Goal: Information Seeking & Learning: Find specific fact

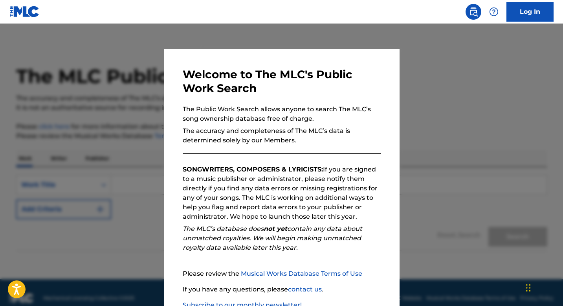
click at [261, 134] on p "The accuracy and completeness of The MLC’s data is determined solely by our Mem…" at bounding box center [282, 135] width 198 height 19
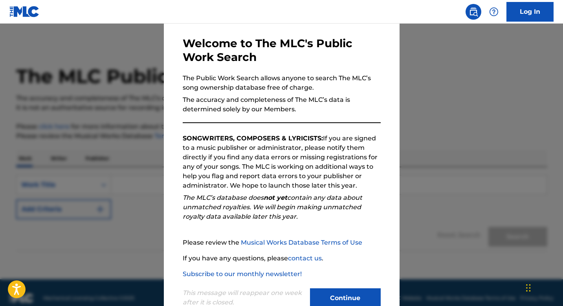
scroll to position [54, 0]
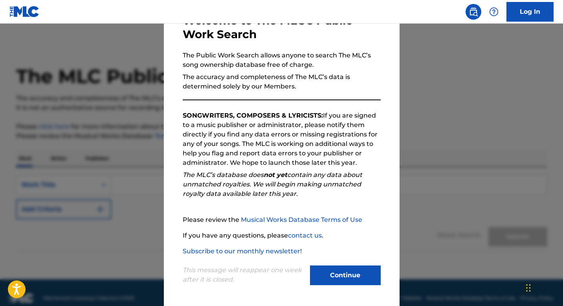
click at [345, 275] on button "Continue" at bounding box center [345, 275] width 71 height 20
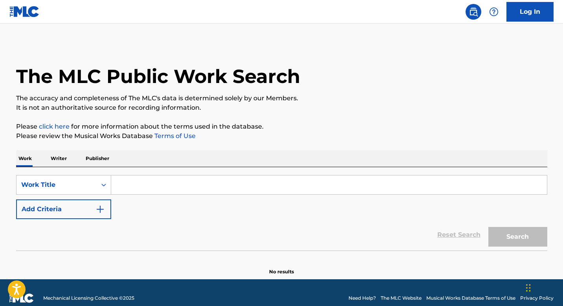
click at [210, 187] on input "Search Form" at bounding box center [329, 184] width 436 height 19
paste input "LETTER TO BIG"
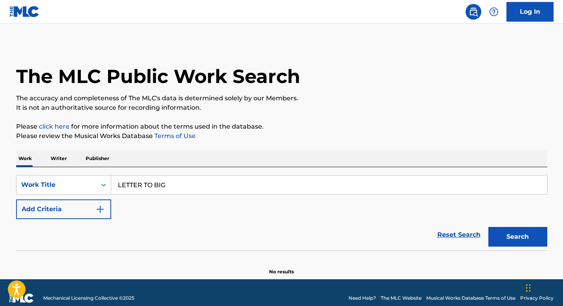
type input "LETTER TO BIG"
click at [85, 214] on button "Add Criteria" at bounding box center [63, 209] width 95 height 20
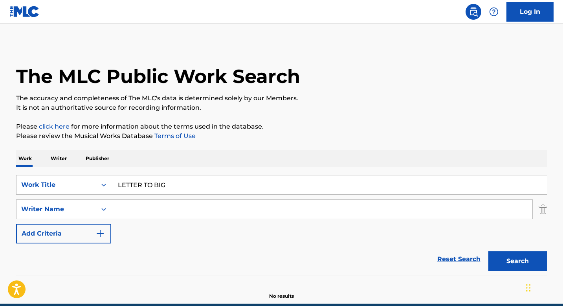
click at [172, 212] on input "Search Form" at bounding box center [321, 209] width 421 height 19
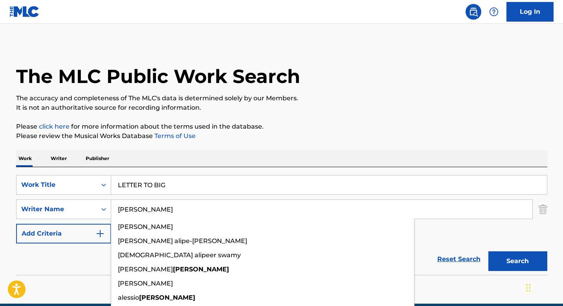
click at [488, 251] on button "Search" at bounding box center [517, 261] width 59 height 20
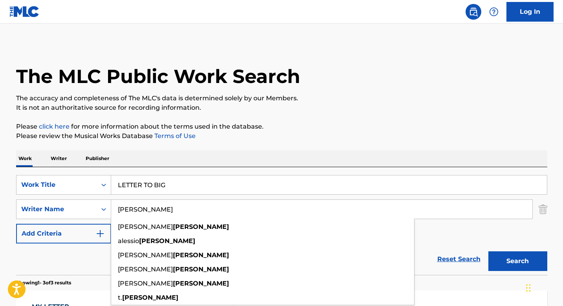
click at [407, 161] on div "Work Writer Publisher" at bounding box center [281, 158] width 531 height 16
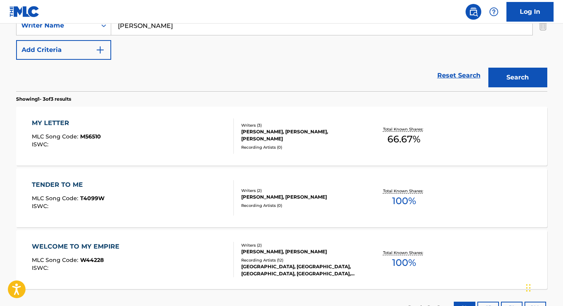
scroll to position [168, 0]
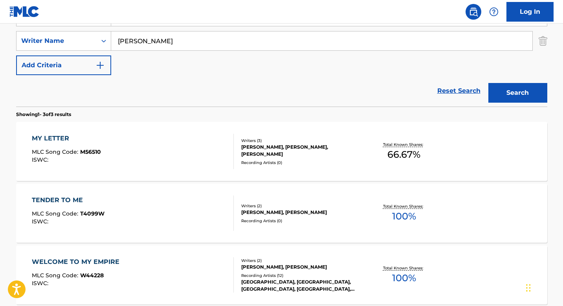
click at [173, 54] on div "SearchWithCriteriac5076946-492c-44f5-9108-c16cebca236a Work Title LETTER TO BIG…" at bounding box center [281, 41] width 531 height 68
click at [171, 42] on input "[PERSON_NAME]" at bounding box center [321, 40] width 421 height 19
type input "[PERSON_NAME]"
click at [488, 83] on button "Search" at bounding box center [517, 93] width 59 height 20
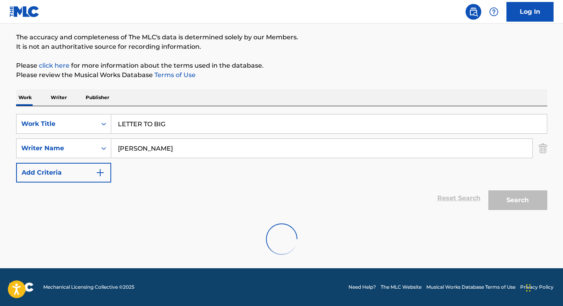
scroll to position [61, 0]
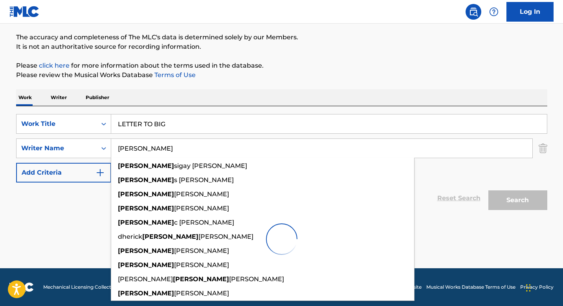
click at [286, 80] on div "The MLC Public Work Search The accuracy and completeness of The MLC's data is d…" at bounding box center [282, 123] width 550 height 282
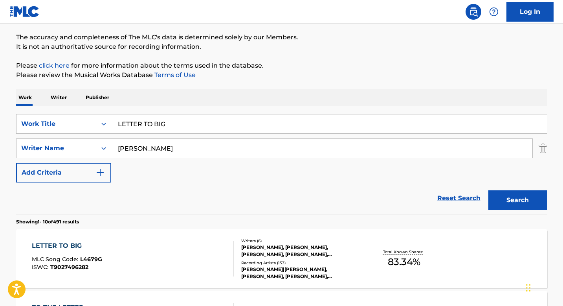
scroll to position [171, 0]
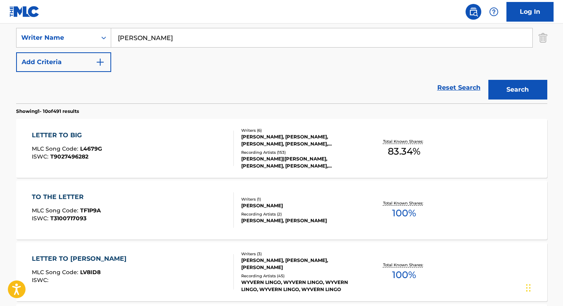
click at [174, 132] on div "LETTER TO BIG MLC Song Code : L4679G ISWC : T9027496282" at bounding box center [133, 147] width 202 height 35
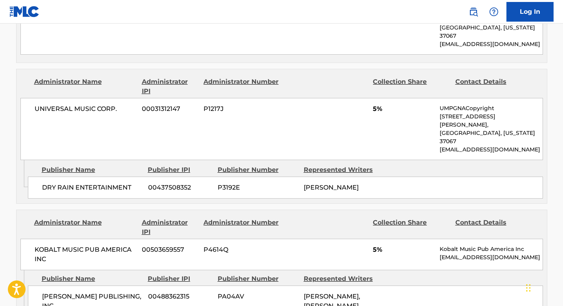
scroll to position [1014, 0]
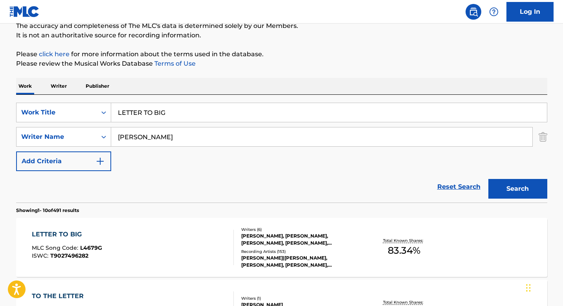
scroll to position [12, 0]
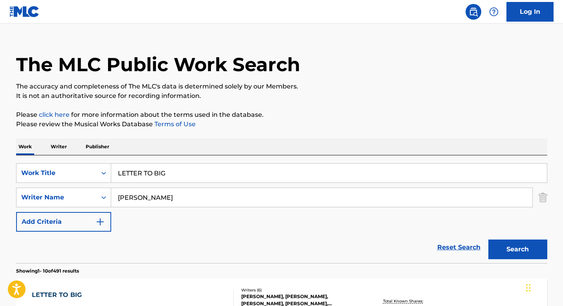
click at [185, 170] on input "LETTER TO BIG" at bounding box center [329, 172] width 436 height 19
paste input "WONT STOP BEIN A BLOOD"
click at [186, 181] on input "LETTER TO WONT STOP BEIN A BLOOD" at bounding box center [329, 172] width 436 height 19
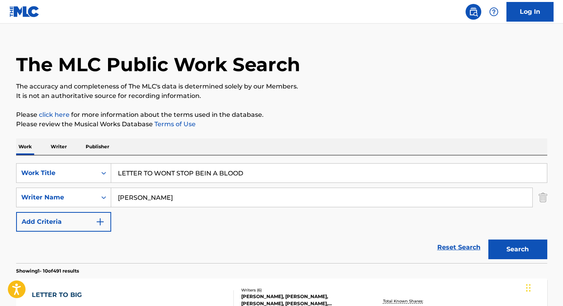
click at [186, 181] on input "LETTER TO WONT STOP BEIN A BLOOD" at bounding box center [329, 172] width 436 height 19
paste input "Search Form"
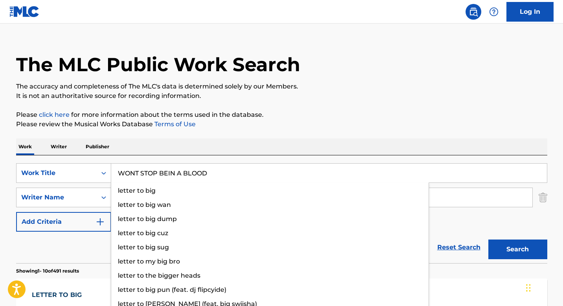
type input "WONT STOP BEIN A BLOOD"
click at [541, 200] on img "Search Form" at bounding box center [542, 197] width 9 height 20
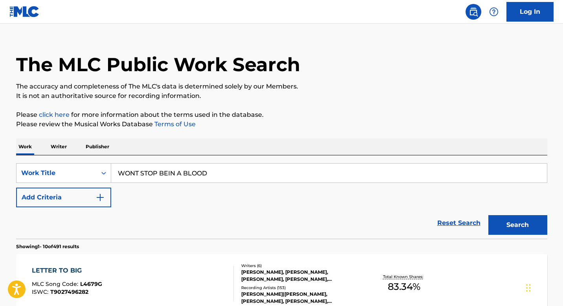
click at [530, 224] on button "Search" at bounding box center [517, 225] width 59 height 20
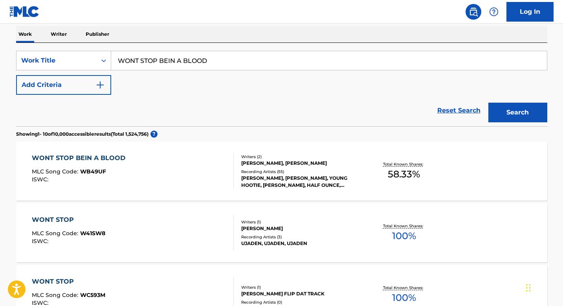
scroll to position [127, 0]
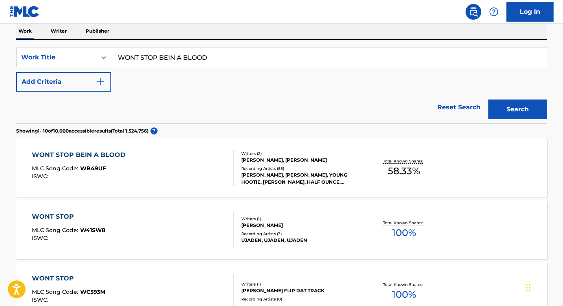
click at [285, 119] on div "Reset Search Search" at bounding box center [281, 107] width 531 height 31
click at [293, 95] on div "Reset Search Search" at bounding box center [281, 107] width 531 height 31
click at [290, 164] on div "Writers ( 2 ) [PERSON_NAME], [PERSON_NAME] Recording Artists ( 55 ) [PERSON_NAM…" at bounding box center [297, 167] width 126 height 35
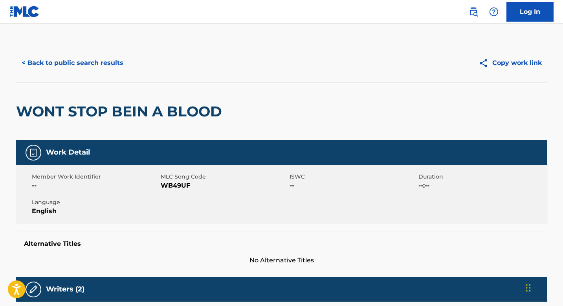
click at [102, 69] on button "< Back to public search results" at bounding box center [72, 63] width 113 height 20
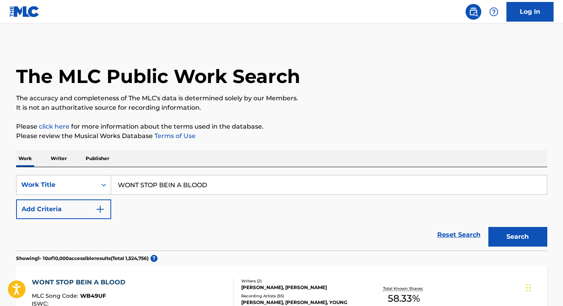
scroll to position [127, 0]
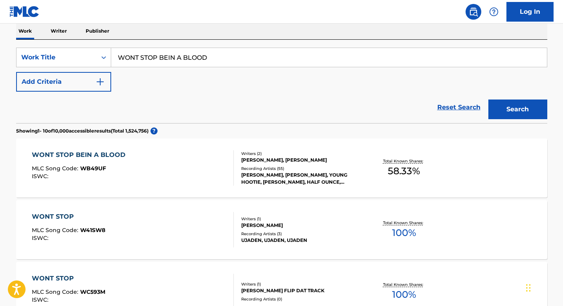
click at [207, 54] on input "WONT STOP BEIN A BLOOD" at bounding box center [329, 57] width 436 height 19
paste input "GIVE IT TO ME RIGHT"
type input "GIVE IT TO ME RIGHT"
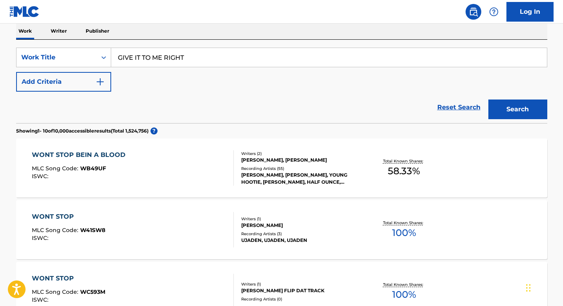
click at [500, 108] on button "Search" at bounding box center [517, 109] width 59 height 20
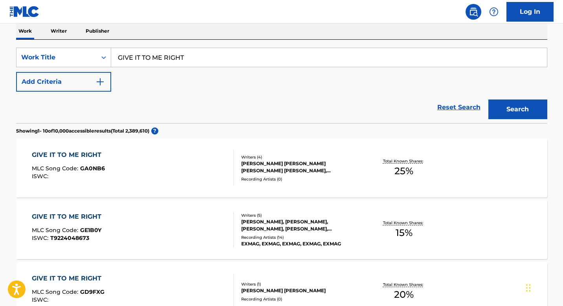
click at [287, 165] on div "[PERSON_NAME] [PERSON_NAME] [PERSON_NAME] [PERSON_NAME], [PERSON_NAME]" at bounding box center [300, 167] width 119 height 14
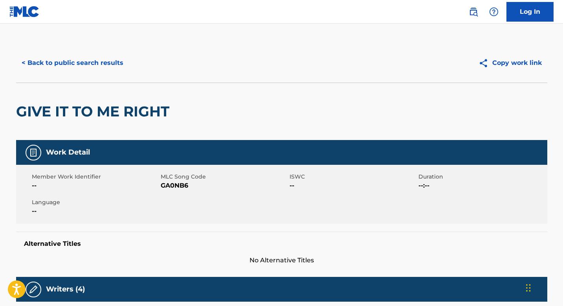
click at [57, 67] on button "< Back to public search results" at bounding box center [72, 63] width 113 height 20
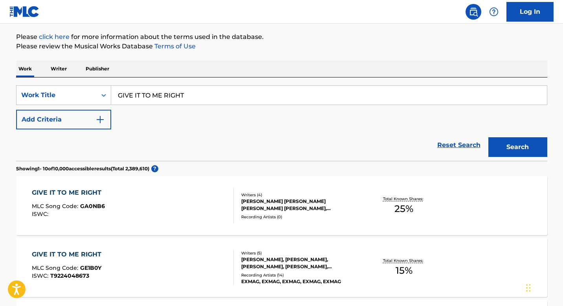
scroll to position [22, 0]
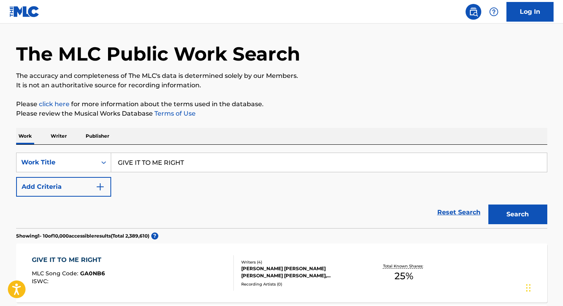
click at [104, 182] on img "Search Form" at bounding box center [99, 186] width 9 height 9
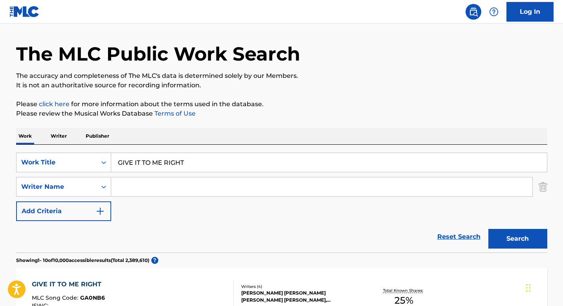
click at [187, 191] on input "Search Form" at bounding box center [321, 186] width 421 height 19
type input "argent"
click at [488, 229] on button "Search" at bounding box center [517, 239] width 59 height 20
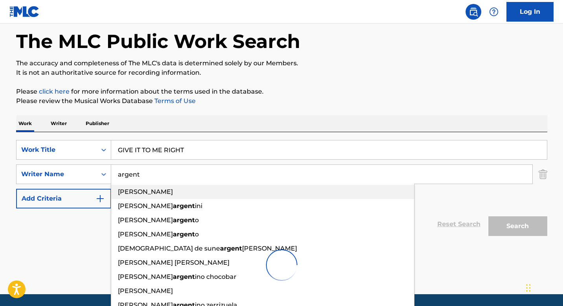
scroll to position [61, 0]
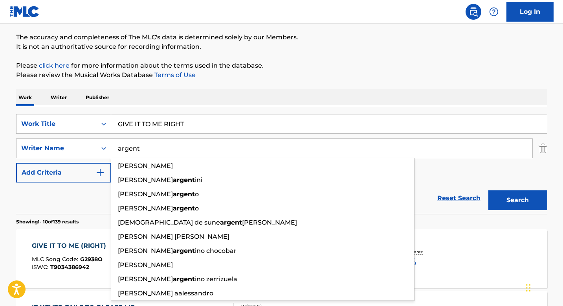
click at [446, 65] on p "Please click here for more information about the terms used in the database." at bounding box center [281, 65] width 531 height 9
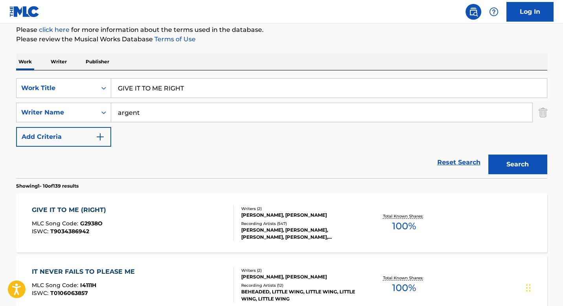
scroll to position [101, 0]
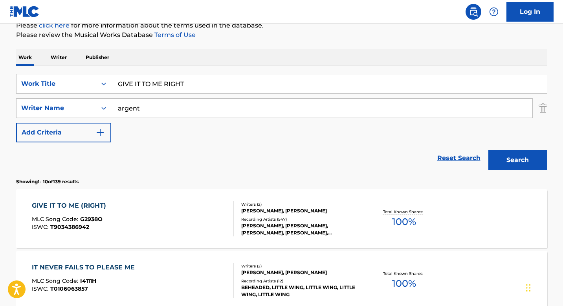
click at [362, 221] on div "Total Known Shares: 100 %" at bounding box center [404, 219] width 88 height 24
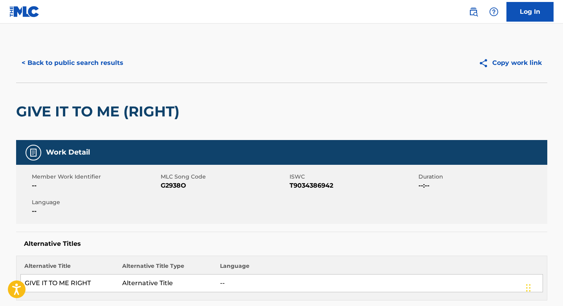
click at [173, 185] on span "G2938O" at bounding box center [224, 185] width 127 height 9
copy span "G2938O"
click at [114, 65] on button "< Back to public search results" at bounding box center [72, 63] width 113 height 20
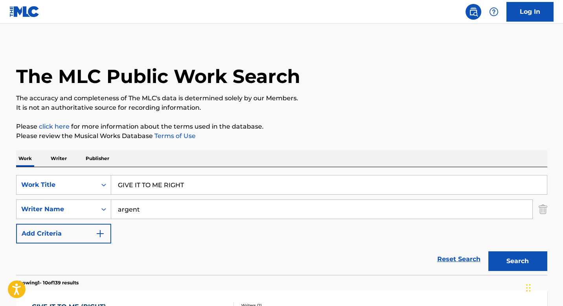
scroll to position [101, 0]
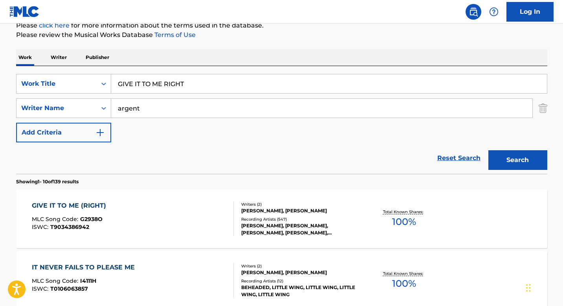
click at [202, 77] on input "GIVE IT TO ME RIGHT" at bounding box center [329, 83] width 436 height 19
paste input "NAPOLEON"
type input "NAPOLEON"
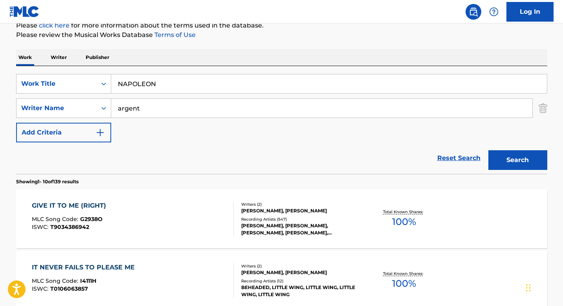
click at [183, 105] on input "argent" at bounding box center [321, 108] width 421 height 19
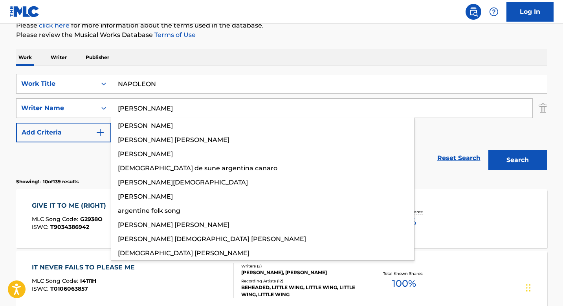
type input "[PERSON_NAME]"
click at [488, 150] on button "Search" at bounding box center [517, 160] width 59 height 20
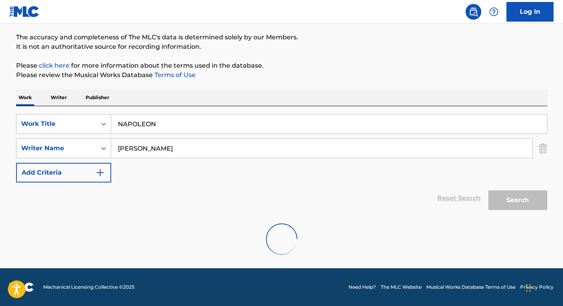
scroll to position [61, 0]
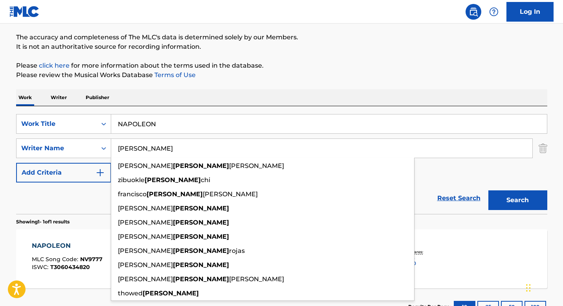
click at [284, 92] on div "Work Writer Publisher" at bounding box center [281, 97] width 531 height 16
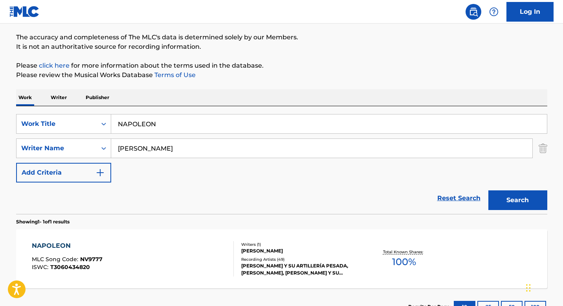
click at [328, 238] on div "[PERSON_NAME] MLC Song Code : NV9777 ISWC : T3060434820 Writers ( 1 ) [PERSON_N…" at bounding box center [281, 258] width 531 height 59
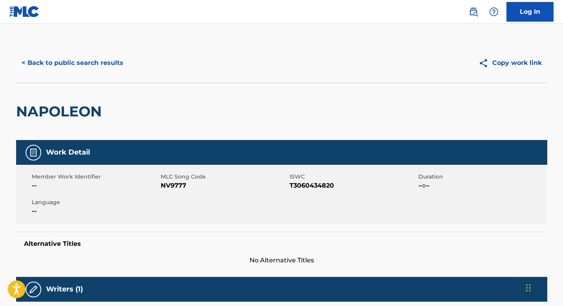
drag, startPoint x: 151, startPoint y: 84, endPoint x: 120, endPoint y: 70, distance: 33.6
click at [150, 84] on div "NAPOLEON" at bounding box center [281, 110] width 531 height 57
click at [116, 68] on button "< Back to public search results" at bounding box center [72, 63] width 113 height 20
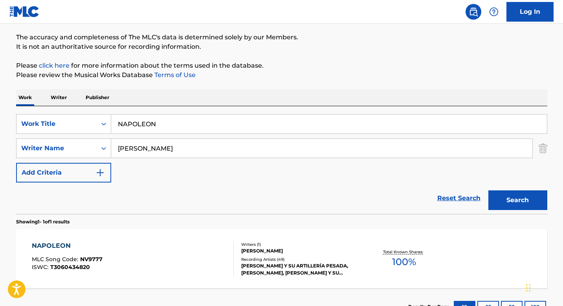
click at [198, 129] on input "NAPOLEON" at bounding box center [329, 123] width 436 height 19
paste input "PERSONAL"
type input "PERSONAL"
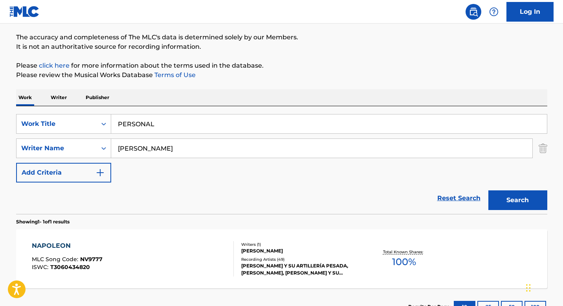
click at [209, 104] on div "Work Writer Publisher" at bounding box center [281, 97] width 531 height 16
click at [167, 148] on input "[PERSON_NAME]" at bounding box center [321, 148] width 421 height 19
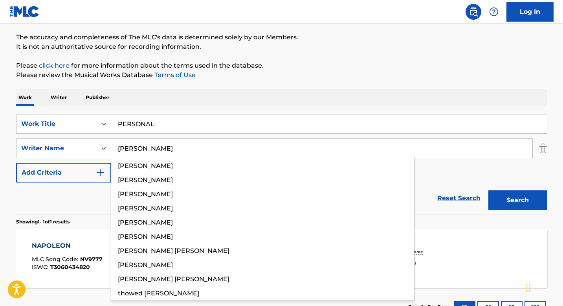
type input "[PERSON_NAME]"
click at [488, 190] on button "Search" at bounding box center [517, 200] width 59 height 20
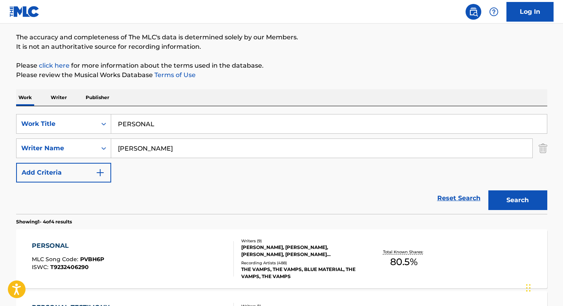
click at [455, 110] on div "SearchWithCriteriac5076946-492c-44f5-9108-c16cebca236a Work Title PERSONAL Sear…" at bounding box center [281, 160] width 531 height 108
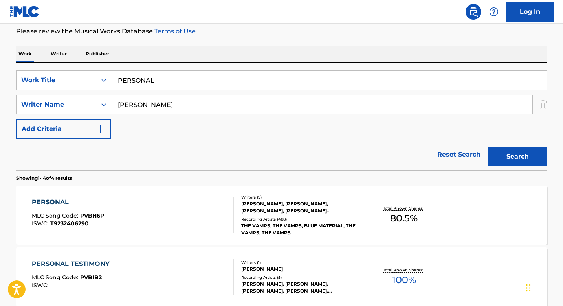
scroll to position [115, 0]
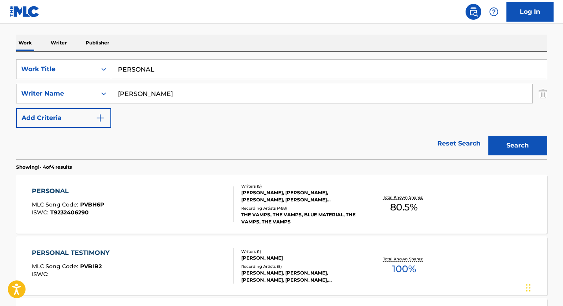
click at [338, 197] on div "[PERSON_NAME], [PERSON_NAME], [PERSON_NAME], [PERSON_NAME] [PERSON_NAME], [PERS…" at bounding box center [300, 196] width 119 height 14
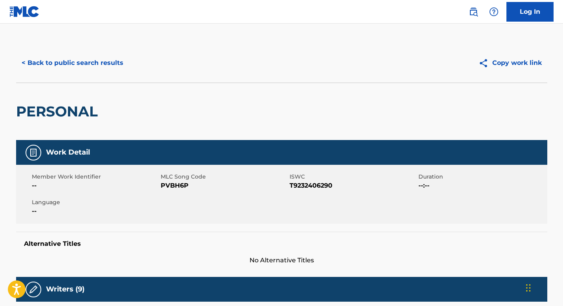
click at [99, 64] on button "< Back to public search results" at bounding box center [72, 63] width 113 height 20
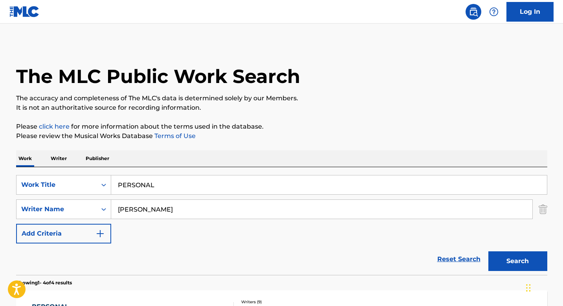
scroll to position [115, 0]
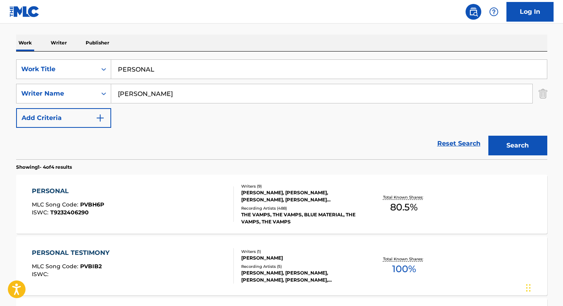
click at [206, 70] on input "PERSONAL" at bounding box center [329, 69] width 436 height 19
type input "B"
type input "Venau"
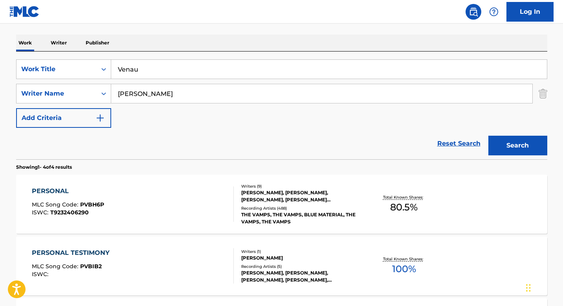
click at [158, 48] on div "Work Writer Publisher" at bounding box center [281, 43] width 531 height 16
click at [153, 90] on input "[PERSON_NAME]" at bounding box center [321, 93] width 421 height 19
type input "[PERSON_NAME]"
click at [488, 136] on button "Search" at bounding box center [517, 146] width 59 height 20
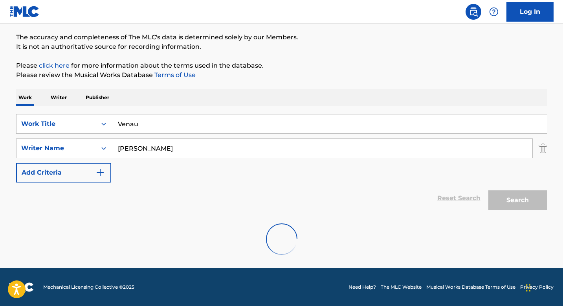
scroll to position [61, 0]
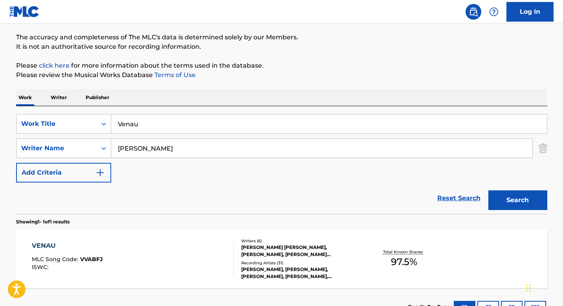
click at [209, 87] on div "The MLC Public Work Search The accuracy and completeness of The MLC's data is d…" at bounding box center [282, 153] width 550 height 342
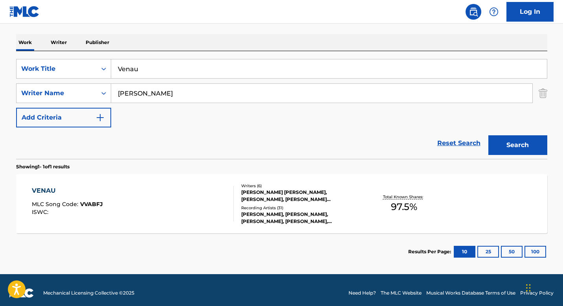
scroll to position [118, 0]
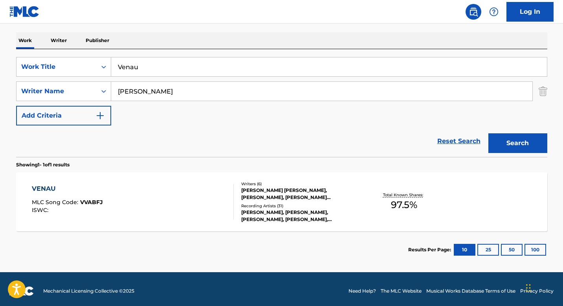
click at [176, 224] on div "VENAU MLC Song Code : VVABFJ ISWC : Writers ( 6 ) [PERSON_NAME] [PERSON_NAME], …" at bounding box center [281, 201] width 531 height 59
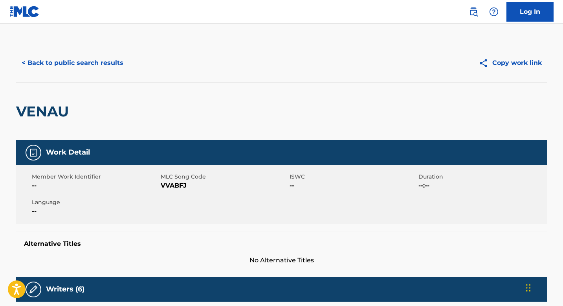
click at [113, 70] on button "< Back to public search results" at bounding box center [72, 63] width 113 height 20
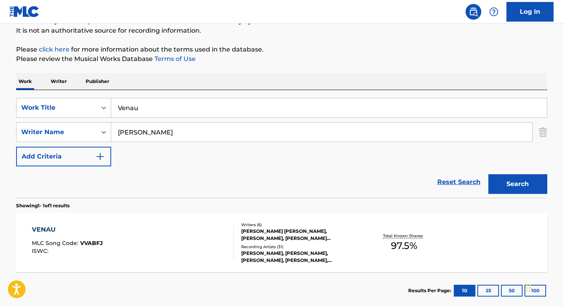
click at [244, 106] on input "Venau" at bounding box center [329, 107] width 436 height 19
paste input "Bulletproof"
type input "Bulletproof"
click at [229, 132] on input "[PERSON_NAME]" at bounding box center [321, 132] width 421 height 19
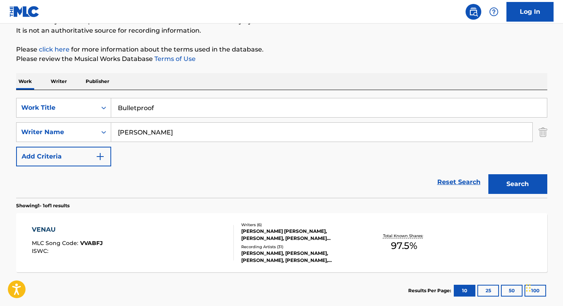
click at [229, 132] on input "[PERSON_NAME]" at bounding box center [321, 132] width 421 height 19
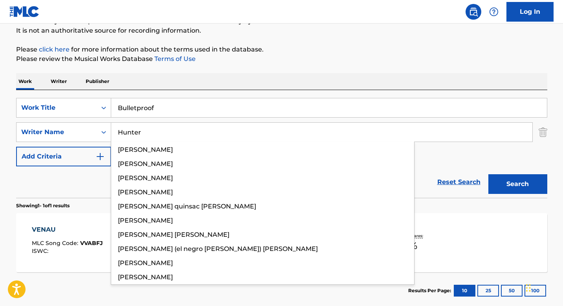
type input "Hunter"
click at [488, 174] on button "Search" at bounding box center [517, 184] width 59 height 20
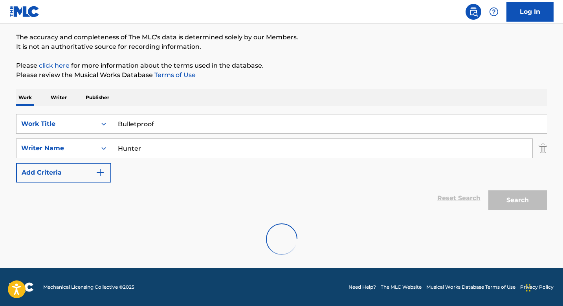
scroll to position [61, 0]
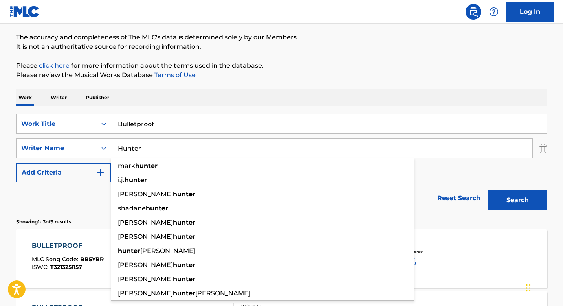
click at [306, 89] on div "Work Writer Publisher" at bounding box center [281, 97] width 531 height 16
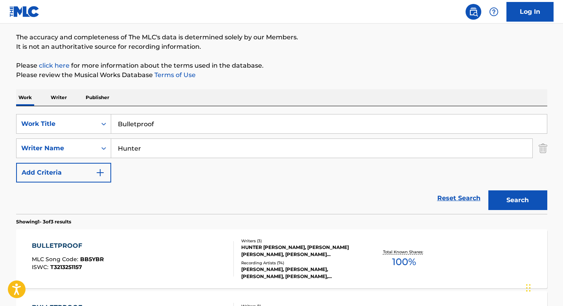
scroll to position [195, 0]
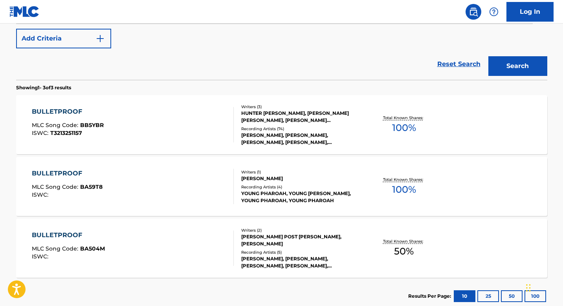
click at [311, 130] on div "Recording Artists ( 74 )" at bounding box center [300, 129] width 119 height 6
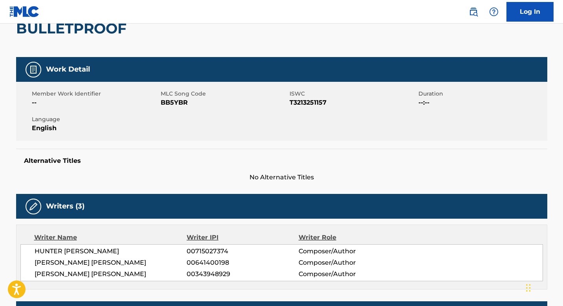
scroll to position [83, 0]
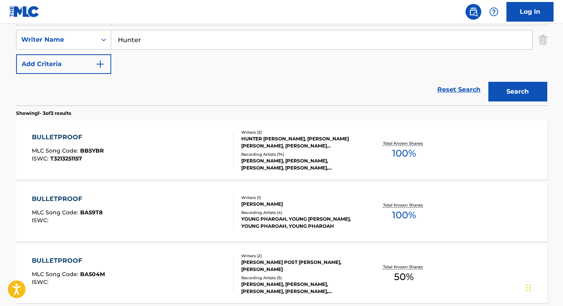
scroll to position [168, 0]
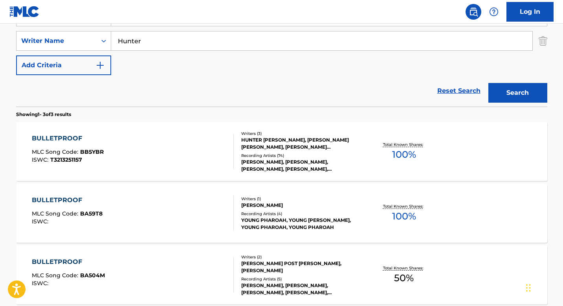
click at [218, 44] on input "Hunter" at bounding box center [321, 40] width 421 height 19
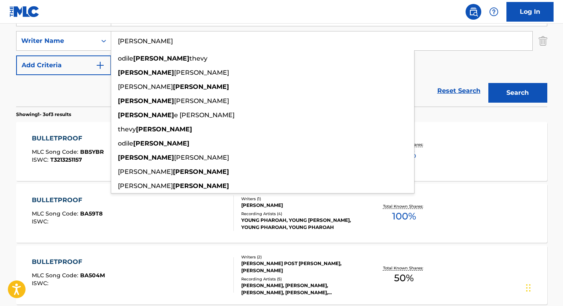
type input "[PERSON_NAME]"
click at [488, 83] on button "Search" at bounding box center [517, 93] width 59 height 20
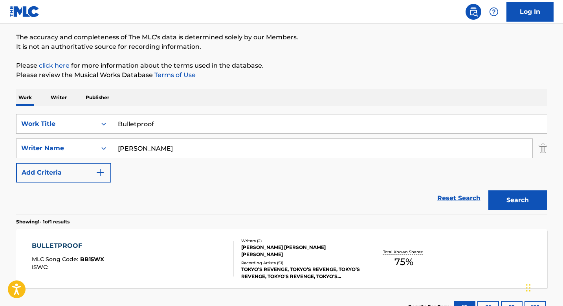
scroll to position [122, 0]
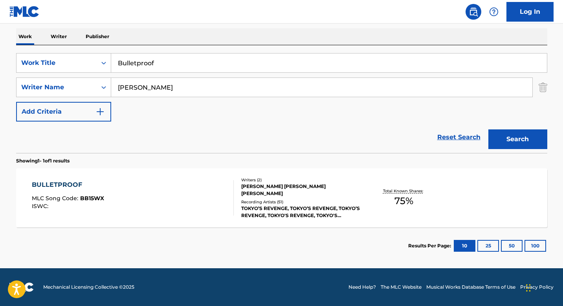
click at [195, 146] on div "Reset Search Search" at bounding box center [281, 136] width 531 height 31
click at [216, 192] on div "BULLETPROOF MLC Song Code : BB15WX ISWC :" at bounding box center [133, 197] width 202 height 35
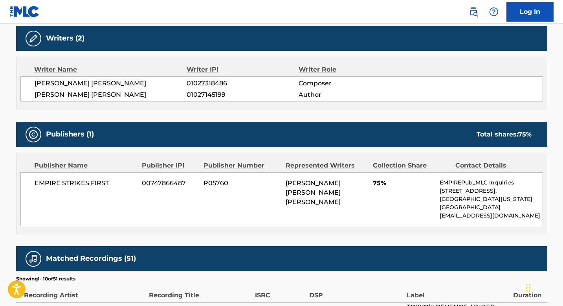
scroll to position [256, 0]
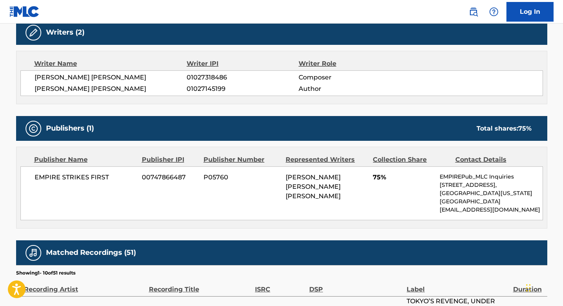
click at [472, 197] on p "[GEOGRAPHIC_DATA]" at bounding box center [491, 201] width 103 height 8
click at [474, 205] on p "[EMAIL_ADDRESS][DOMAIN_NAME]" at bounding box center [491, 209] width 103 height 8
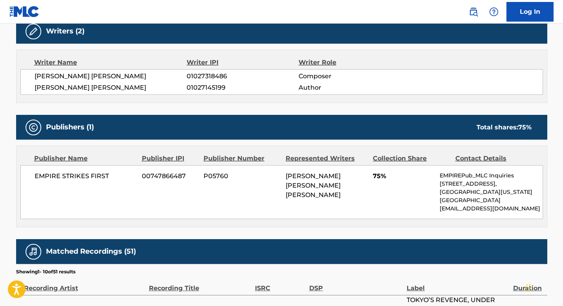
scroll to position [258, 0]
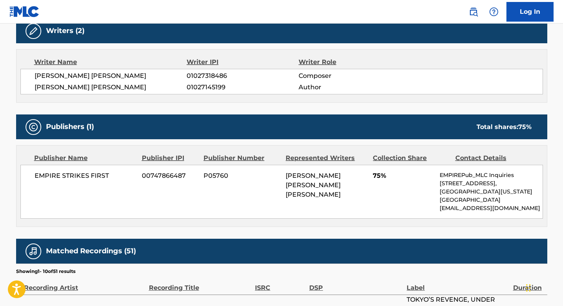
click at [269, 111] on div "Work Detail Member Work Identifier -- MLC Song Code BB15WX ISWC -- Duration --:…" at bounding box center [281, 294] width 531 height 824
click at [86, 78] on span "[PERSON_NAME] [PERSON_NAME]" at bounding box center [111, 75] width 152 height 9
copy span "[PERSON_NAME]"
